Goal: Information Seeking & Learning: Learn about a topic

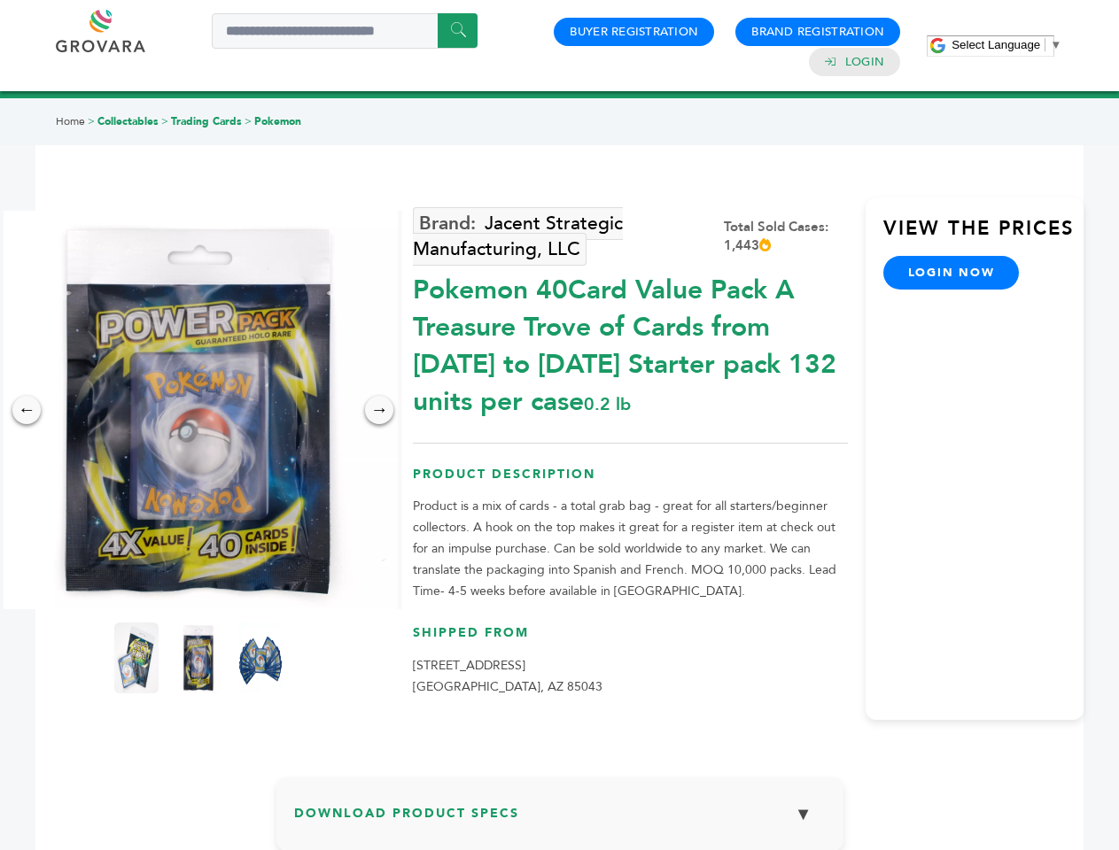
click at [1006, 44] on span "Select Language" at bounding box center [995, 44] width 89 height 13
click at [198, 410] on img at bounding box center [198, 410] width 399 height 399
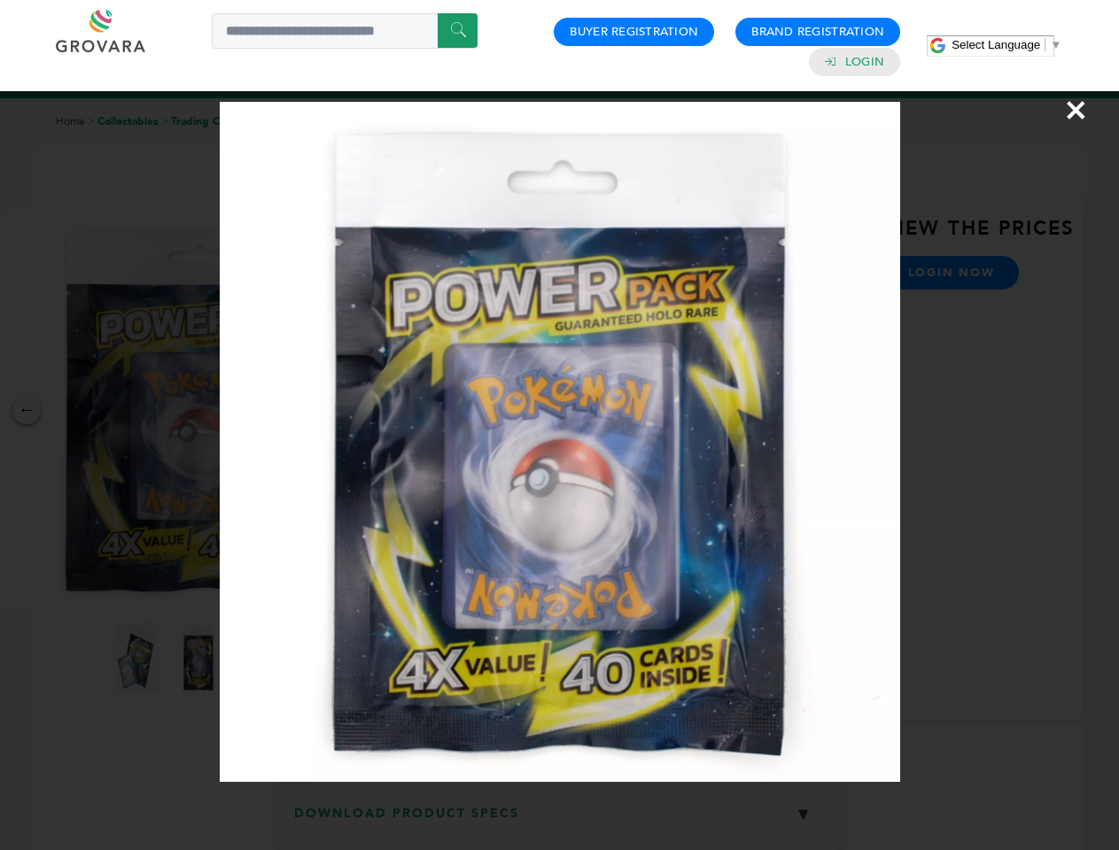
click at [27, 410] on div "×" at bounding box center [559, 425] width 1119 height 850
click at [379, 410] on div "→" at bounding box center [379, 410] width 28 height 28
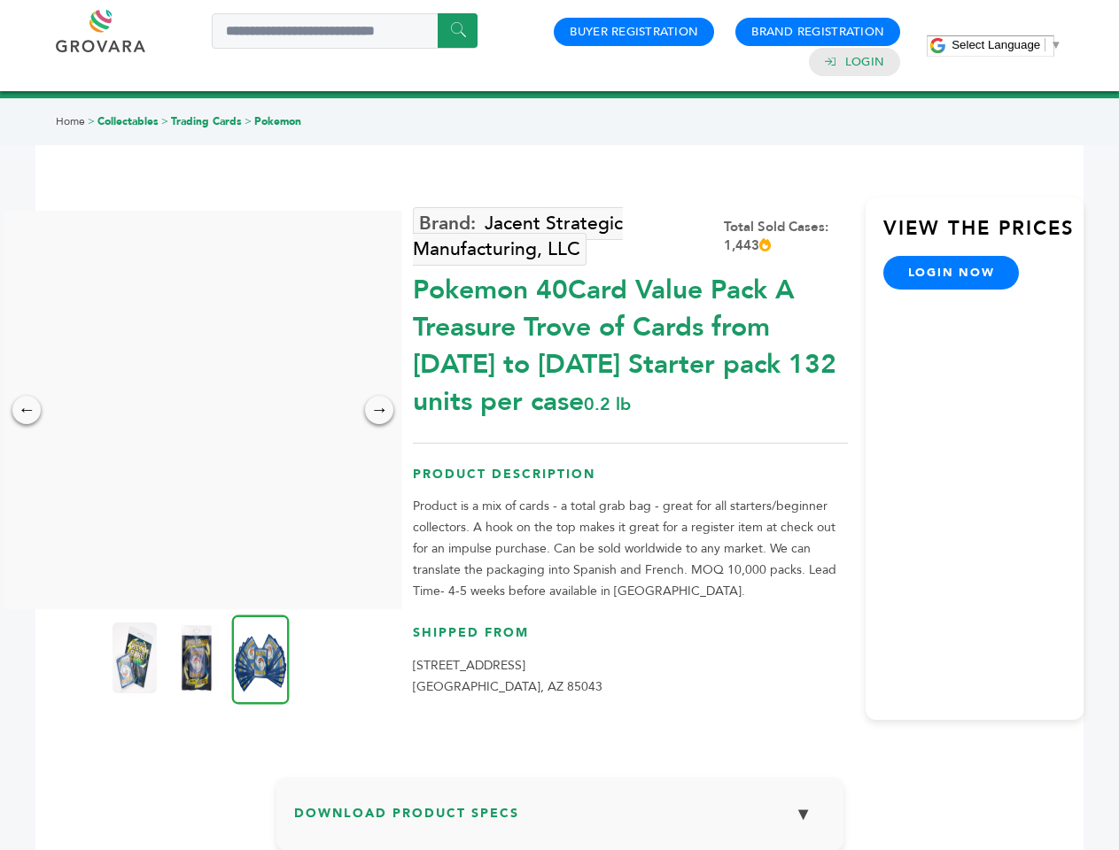
click at [136, 658] on img at bounding box center [134, 658] width 44 height 71
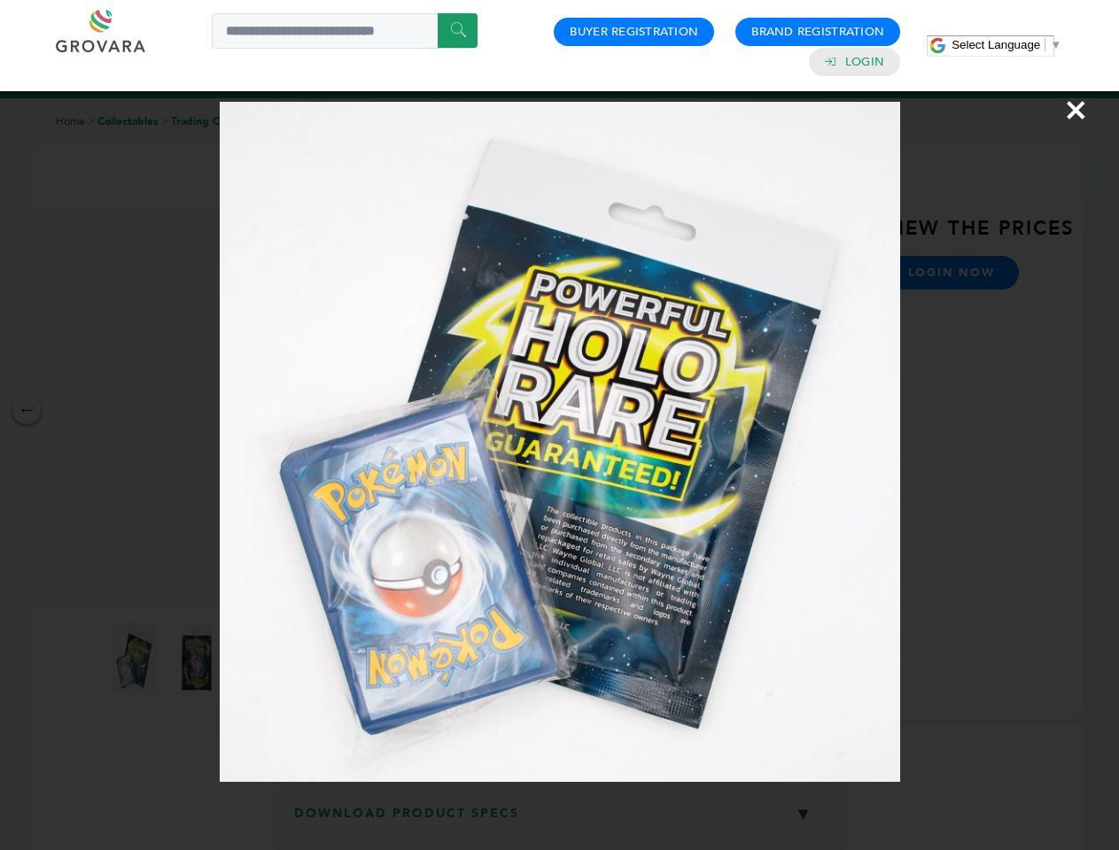
click at [198, 658] on div "×" at bounding box center [559, 425] width 1119 height 850
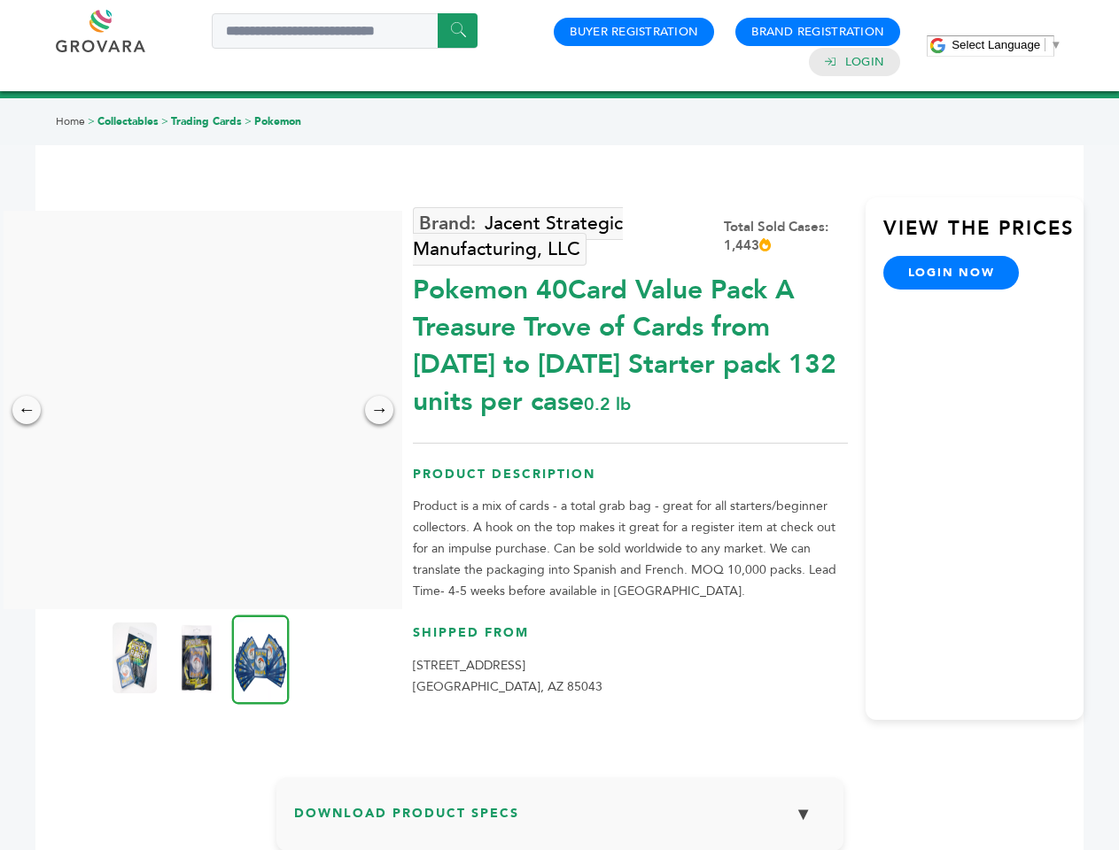
click at [260, 658] on img at bounding box center [261, 659] width 58 height 89
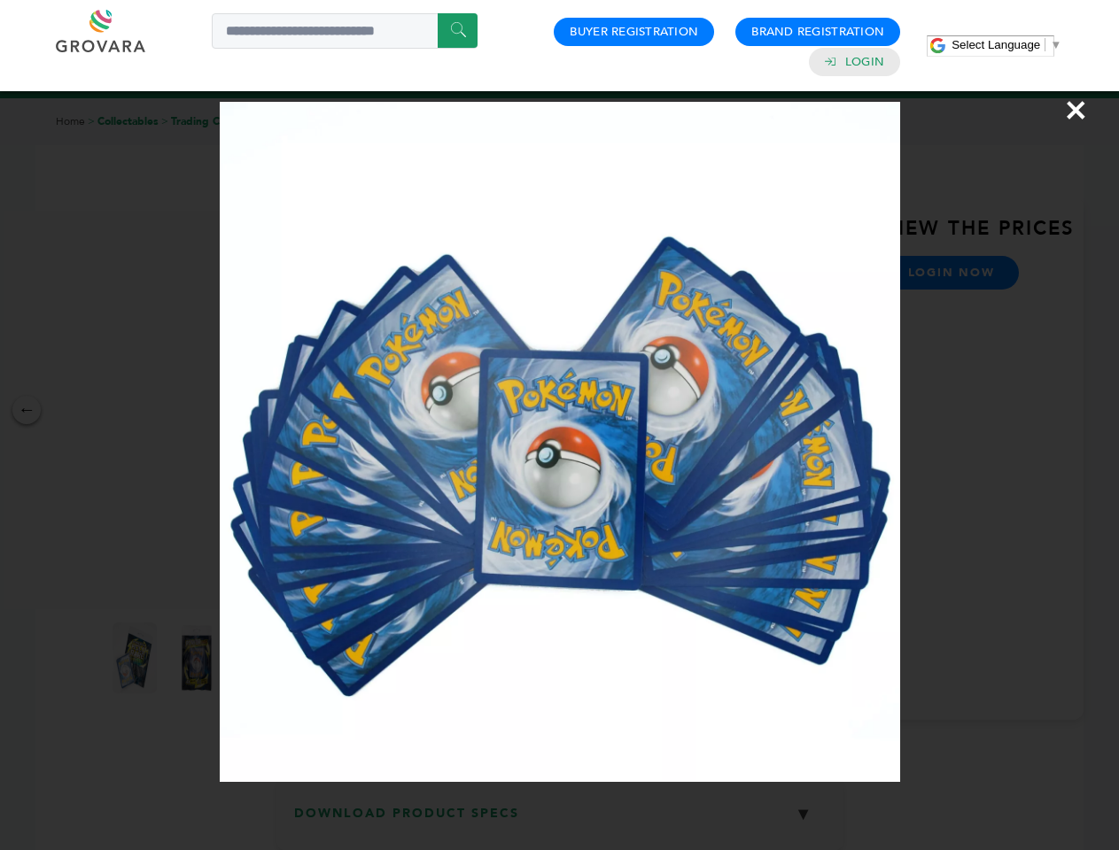
click at [560, 821] on div "×" at bounding box center [559, 425] width 1119 height 850
